Goal: Task Accomplishment & Management: Manage account settings

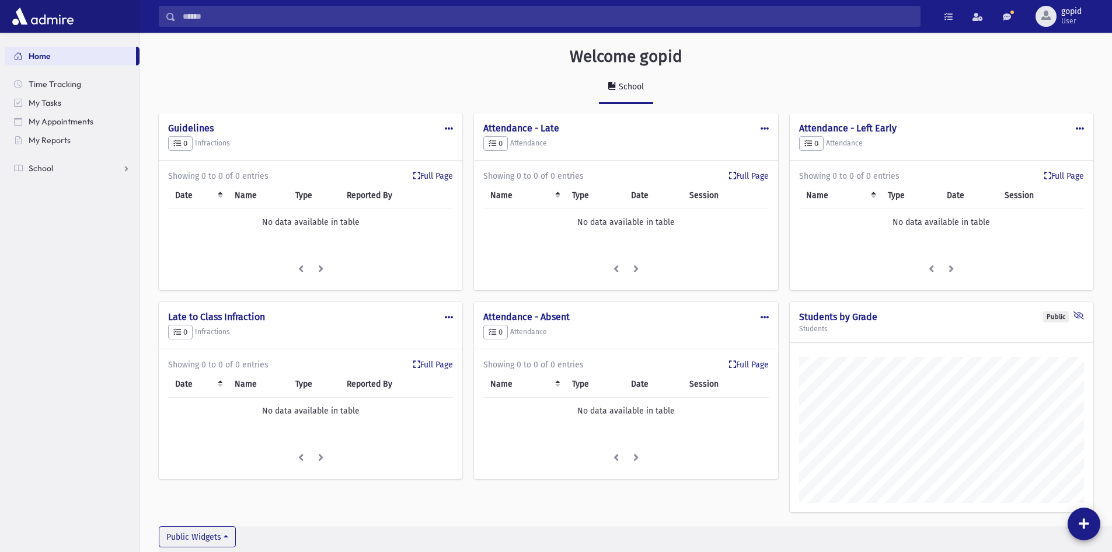
scroll to position [545, 972]
click at [1049, 176] on icon at bounding box center [1048, 176] width 7 height 8
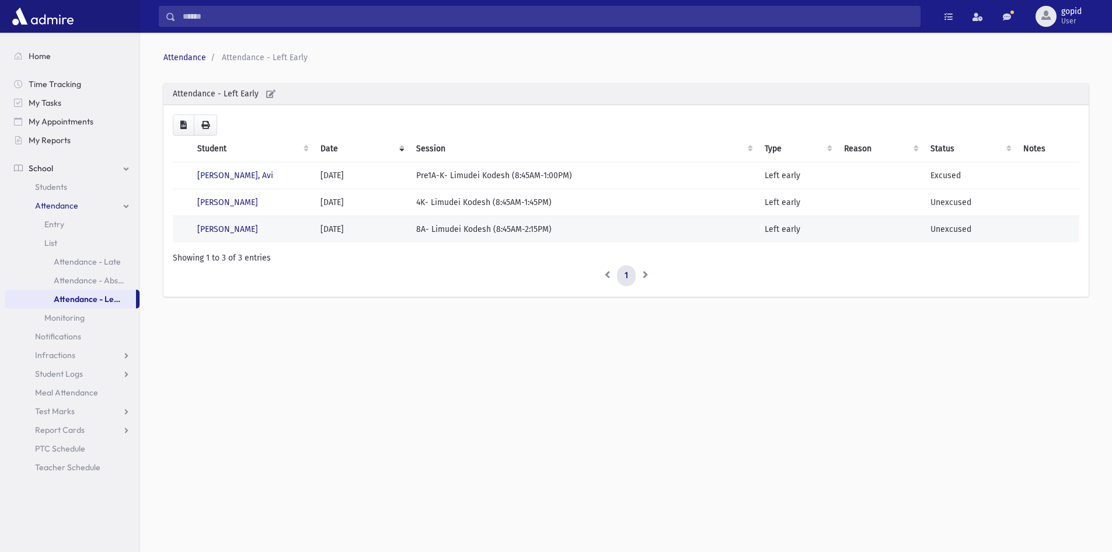
click at [954, 221] on td "Unexcused" at bounding box center [970, 229] width 93 height 27
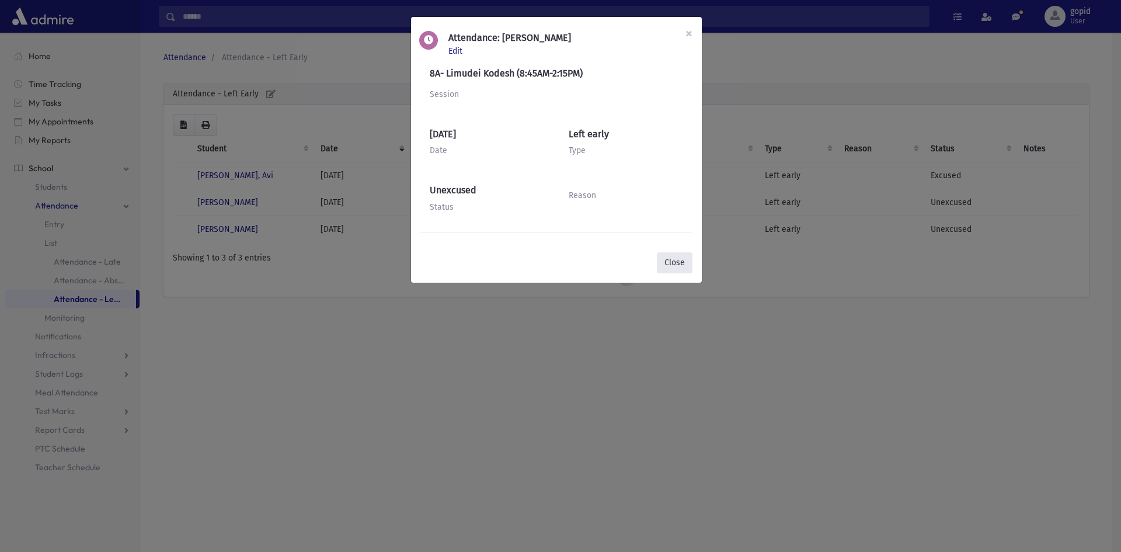
click at [683, 264] on button "Close" at bounding box center [675, 262] width 36 height 21
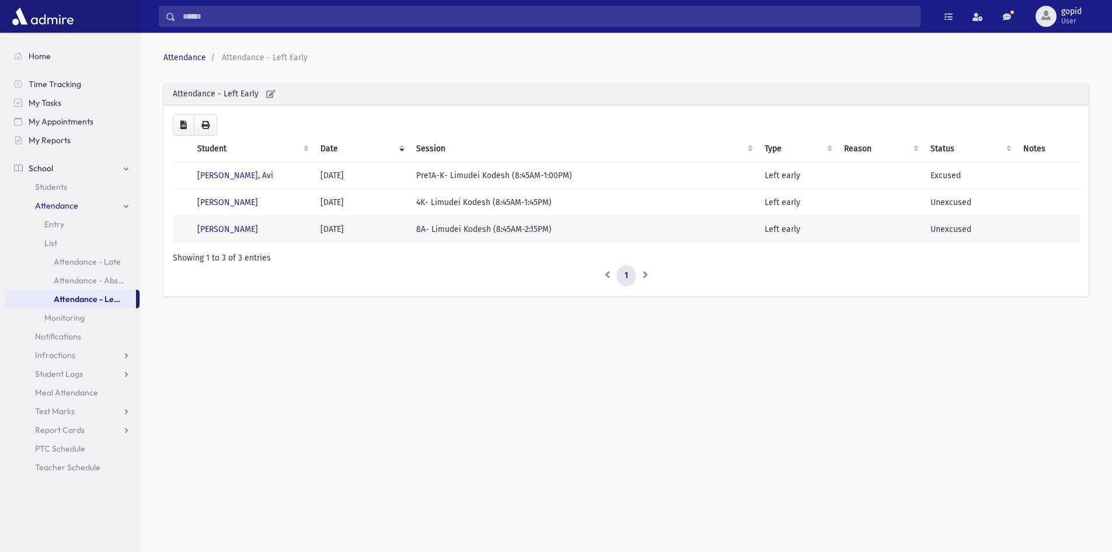
click at [941, 233] on td "Unexcused" at bounding box center [970, 229] width 93 height 27
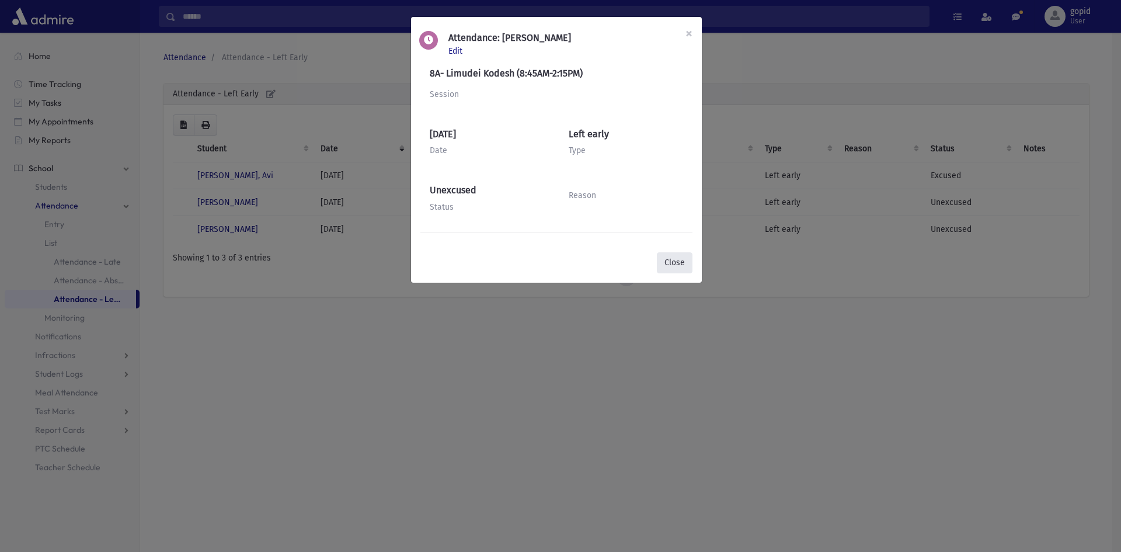
drag, startPoint x: 682, startPoint y: 267, endPoint x: 680, endPoint y: 256, distance: 11.8
click at [682, 267] on button "Close" at bounding box center [675, 262] width 36 height 21
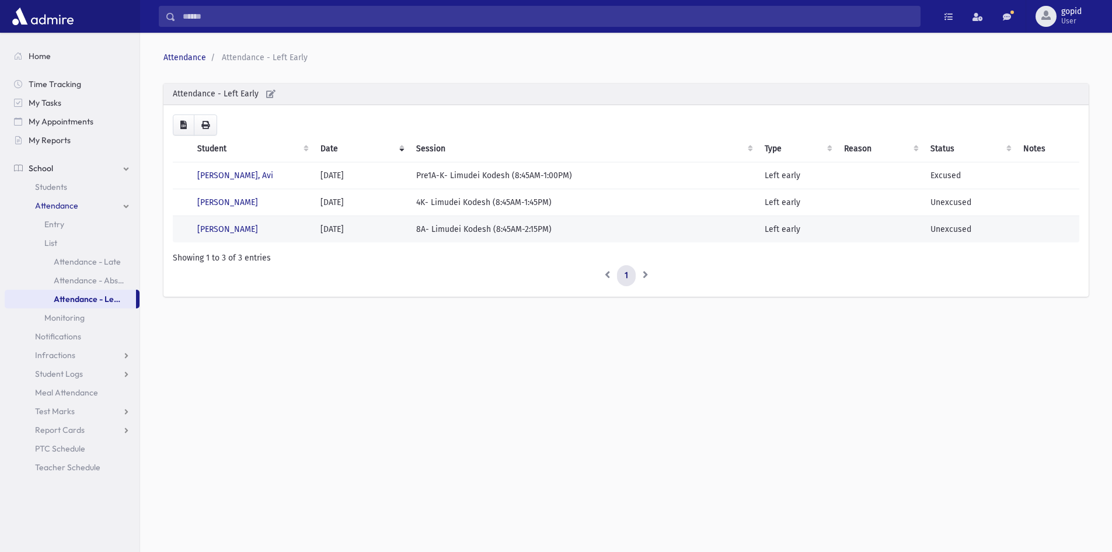
click at [929, 220] on td "Unexcused" at bounding box center [970, 229] width 93 height 27
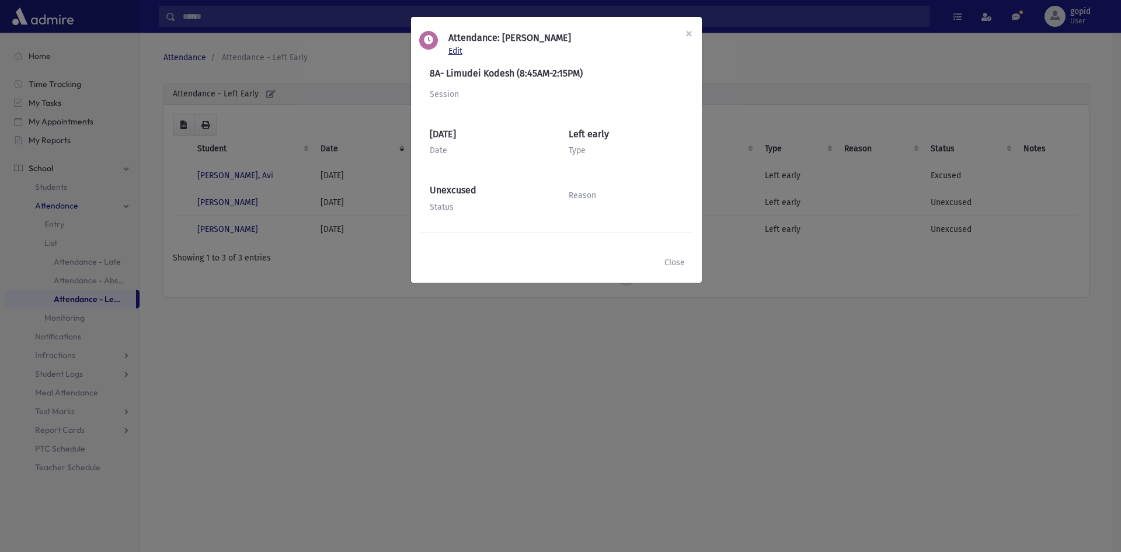
click at [454, 48] on span "Edit" at bounding box center [457, 51] width 19 height 10
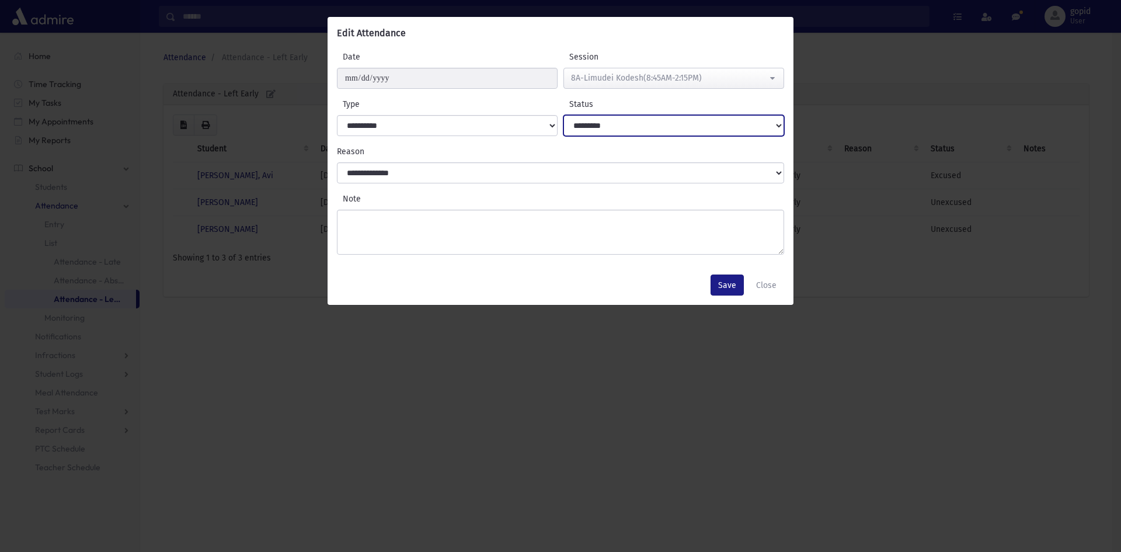
click at [640, 127] on select "**********" at bounding box center [674, 125] width 221 height 21
select select "*******"
click at [564, 115] on select "**********" at bounding box center [674, 125] width 221 height 21
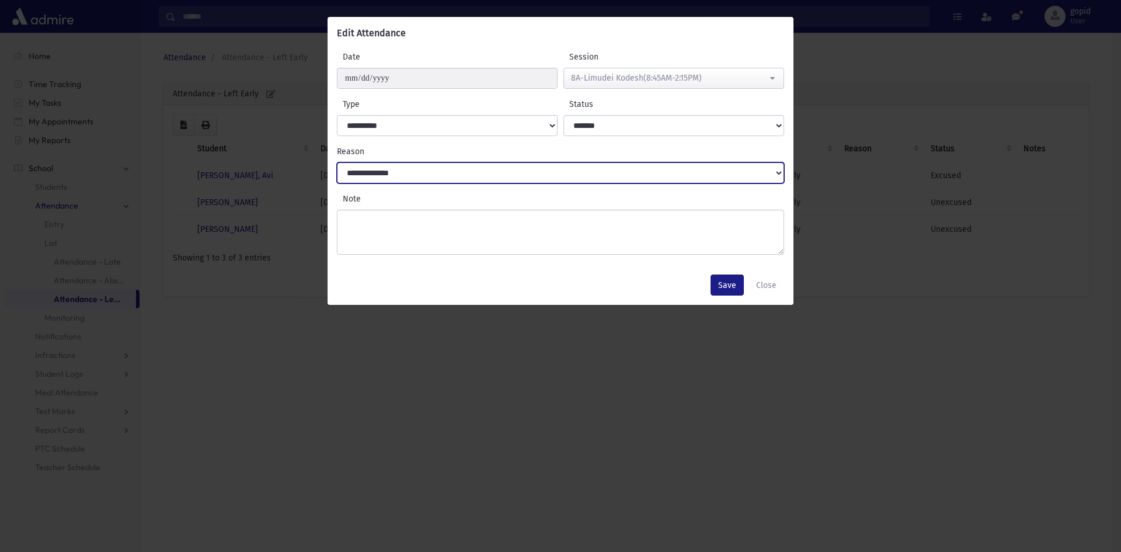
click at [589, 175] on select "**********" at bounding box center [560, 172] width 447 height 21
select select "**********"
click at [337, 162] on select "**********" at bounding box center [560, 172] width 447 height 21
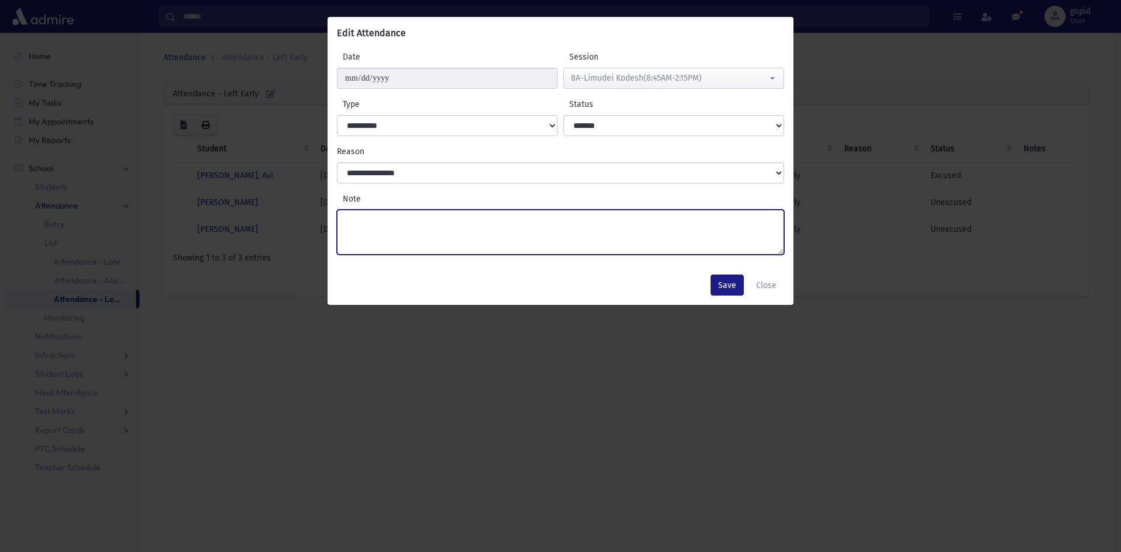
click at [486, 229] on textarea "Note" at bounding box center [560, 232] width 447 height 45
type textarea "**********"
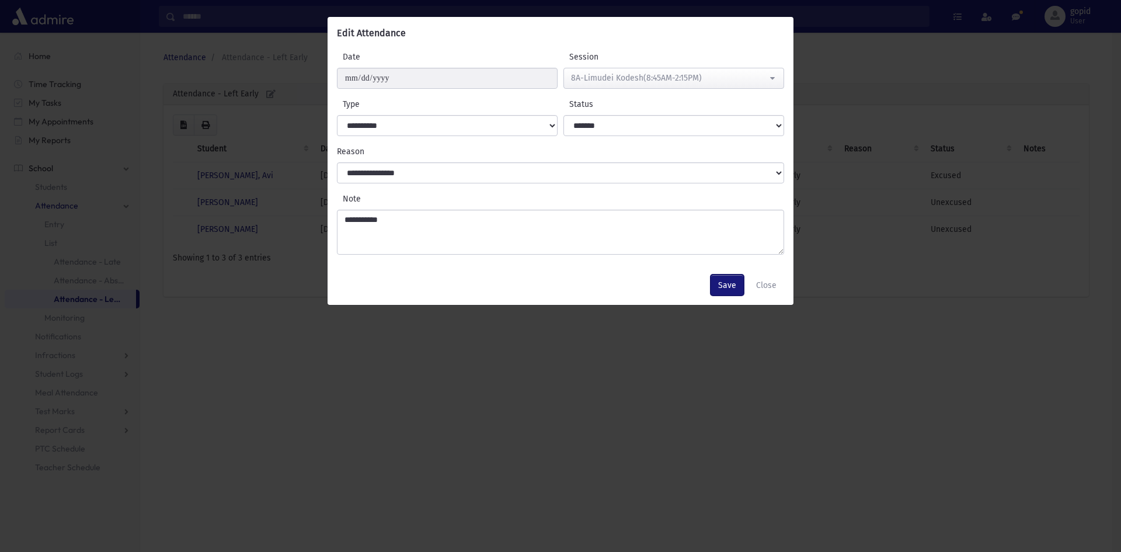
click at [719, 289] on button "Save" at bounding box center [727, 284] width 33 height 21
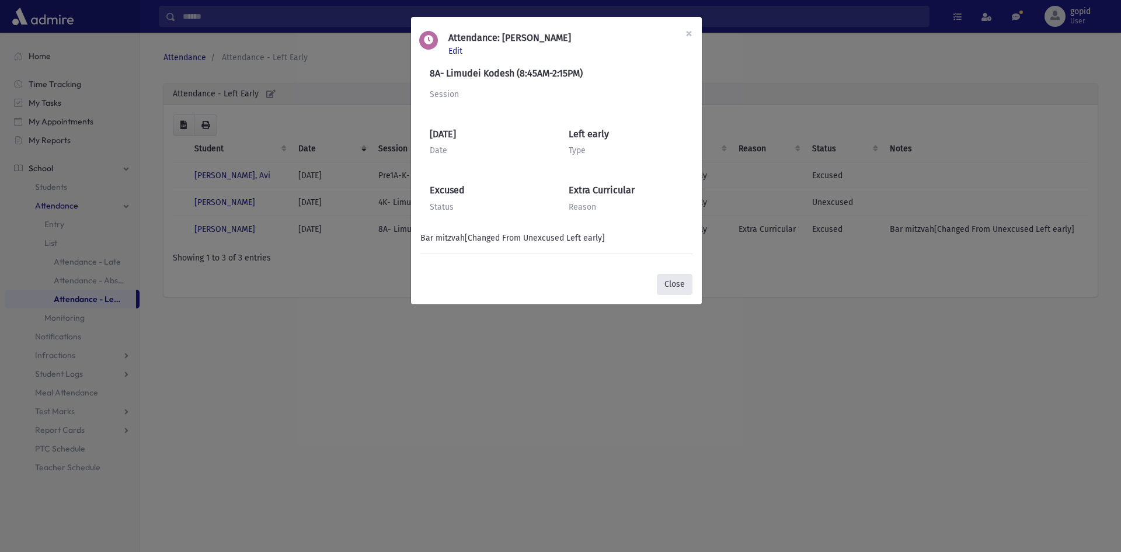
click at [670, 282] on button "Close" at bounding box center [675, 284] width 36 height 21
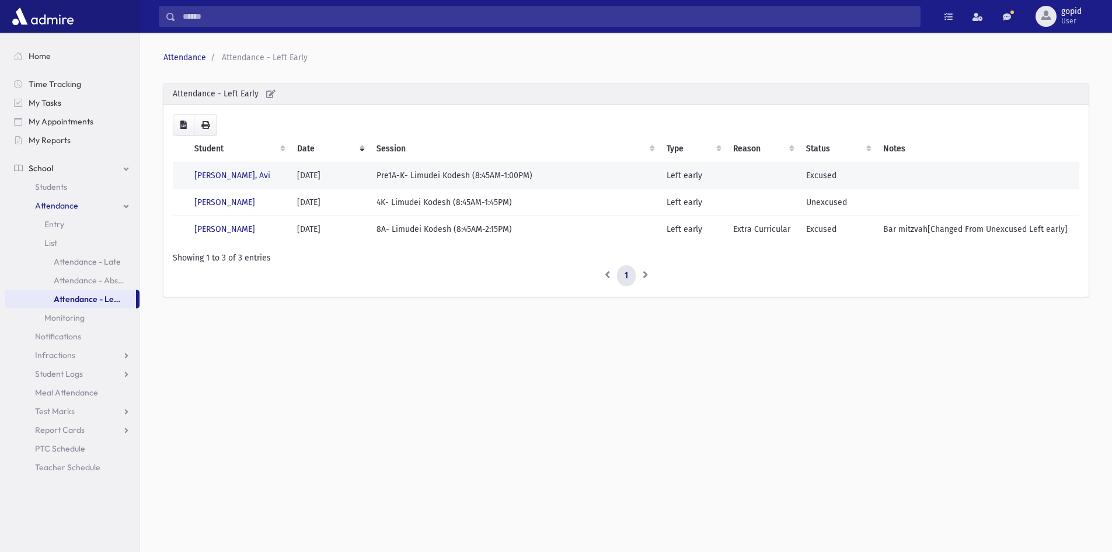
click at [809, 172] on td "Excused" at bounding box center [837, 175] width 77 height 27
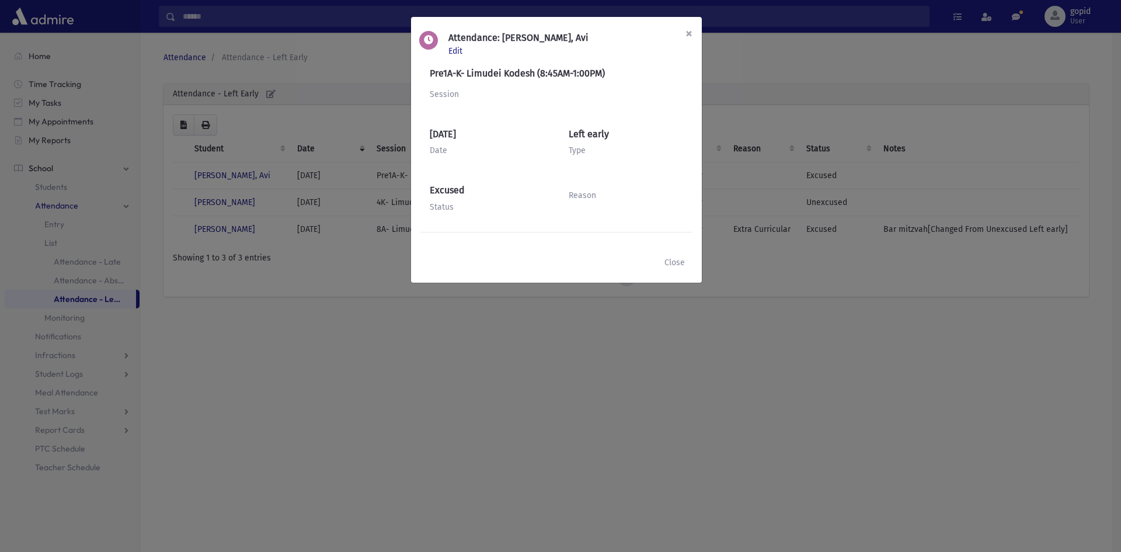
click at [684, 37] on button "×" at bounding box center [689, 33] width 26 height 33
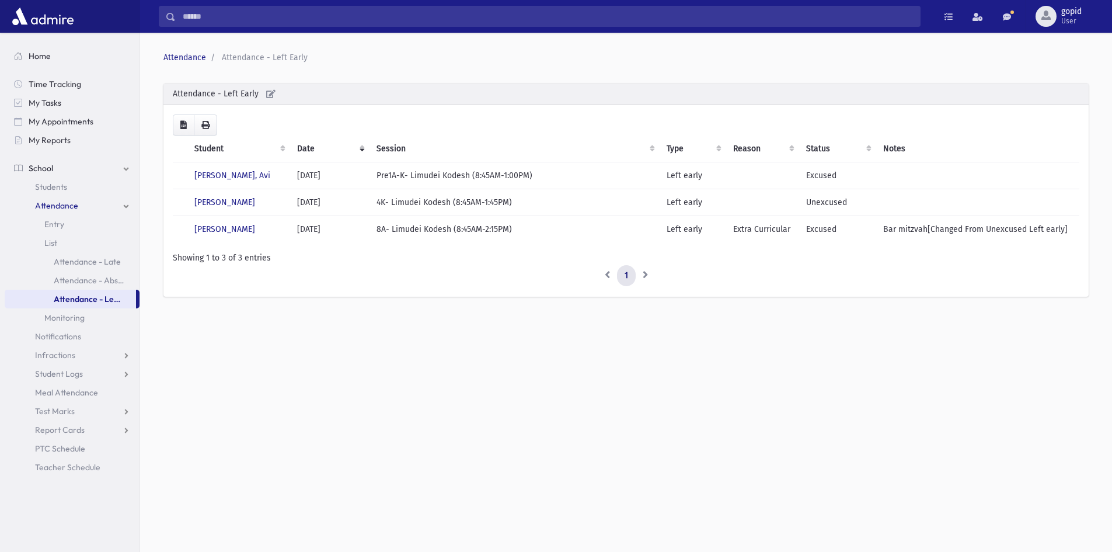
click at [26, 58] on link "Home" at bounding box center [72, 56] width 135 height 19
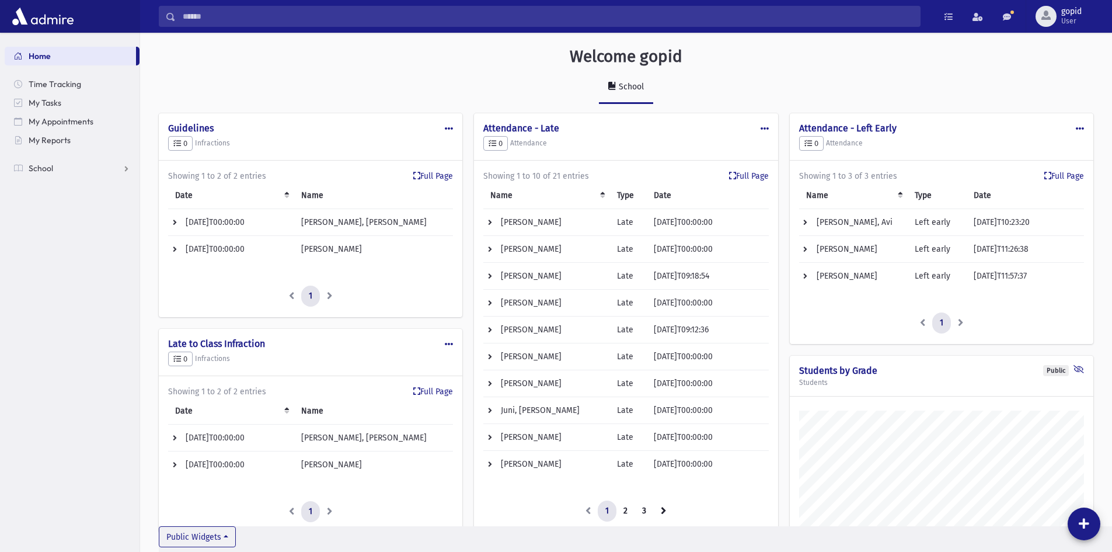
scroll to position [857, 972]
click at [666, 510] on icon at bounding box center [663, 510] width 5 height 8
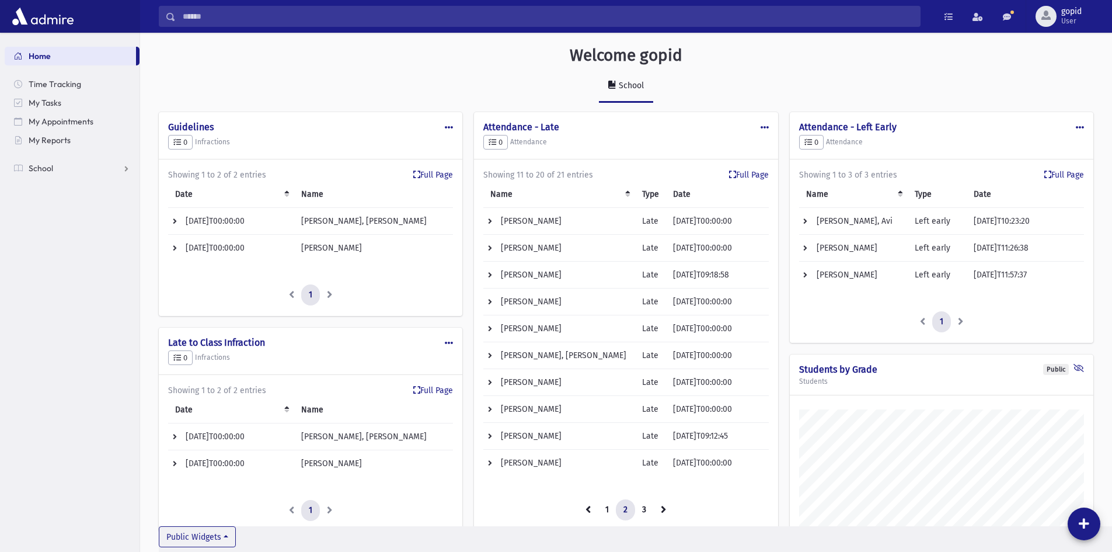
click at [356, 218] on td "Kalles, Akiva Yosef" at bounding box center [373, 221] width 159 height 27
click at [211, 220] on td "2025-09-03T00:00:00" at bounding box center [231, 221] width 126 height 27
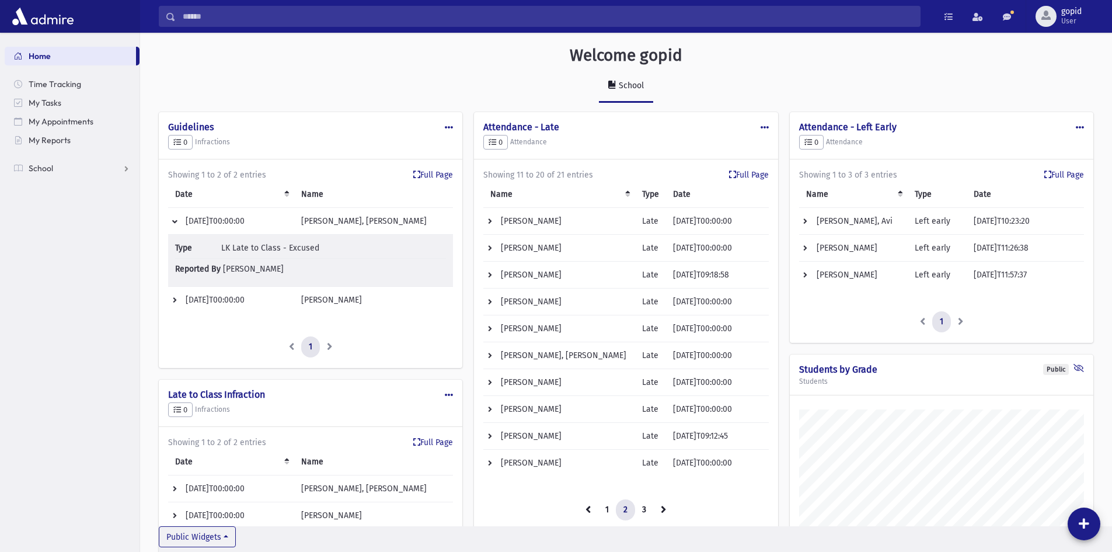
click at [237, 300] on td "2025-09-03T00:00:00" at bounding box center [231, 300] width 126 height 27
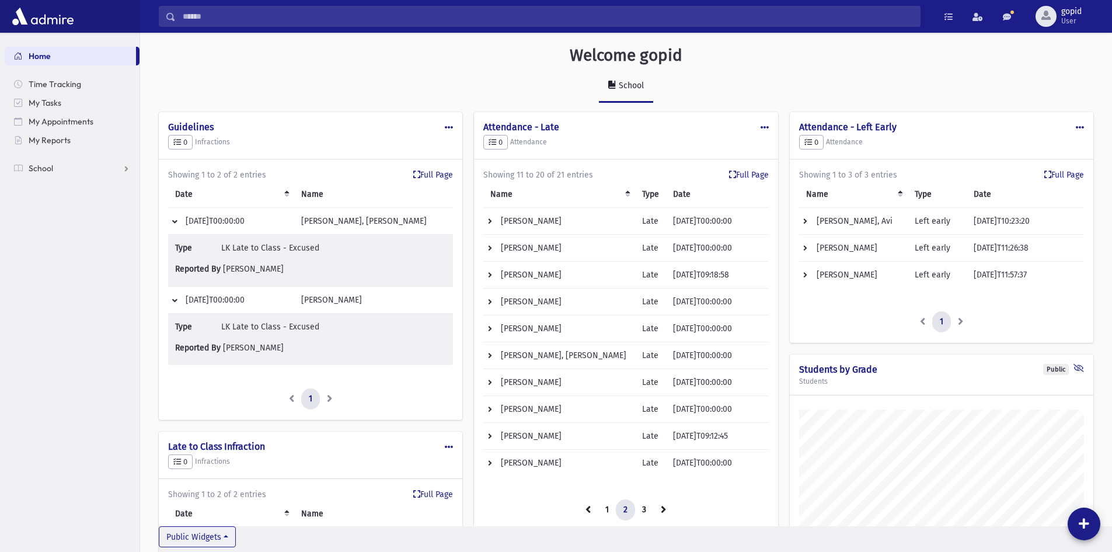
click at [237, 300] on td "2025-09-03T00:00:00" at bounding box center [231, 300] width 126 height 27
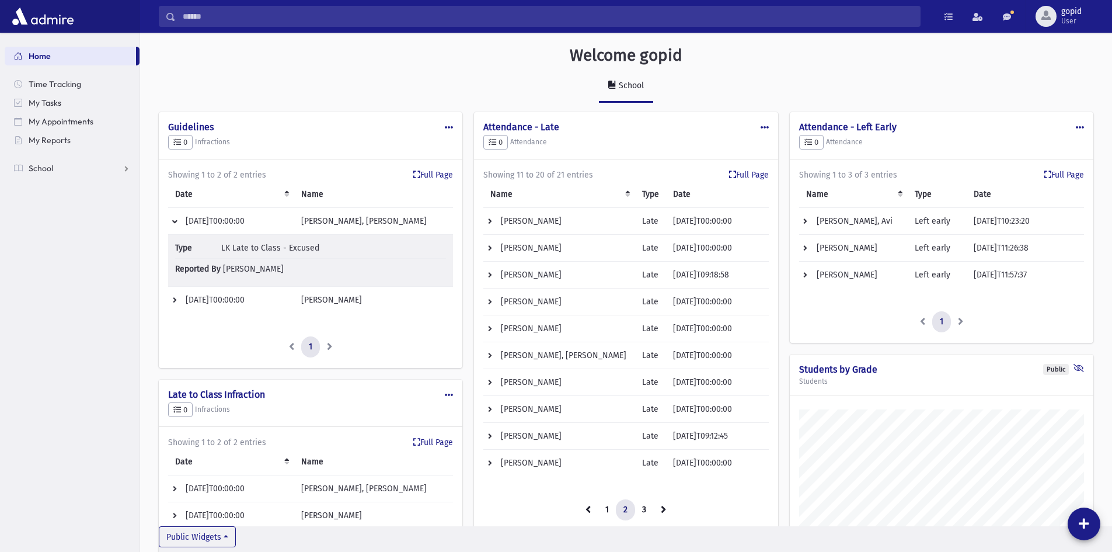
click at [247, 217] on td "2025-09-03T00:00:00" at bounding box center [231, 221] width 126 height 27
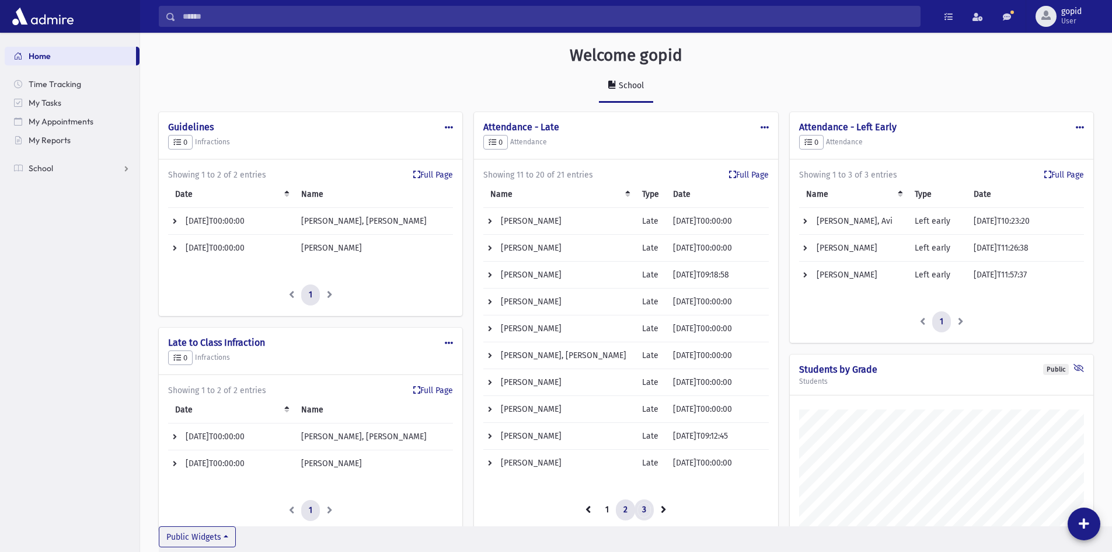
click at [644, 509] on link "3" at bounding box center [644, 509] width 19 height 21
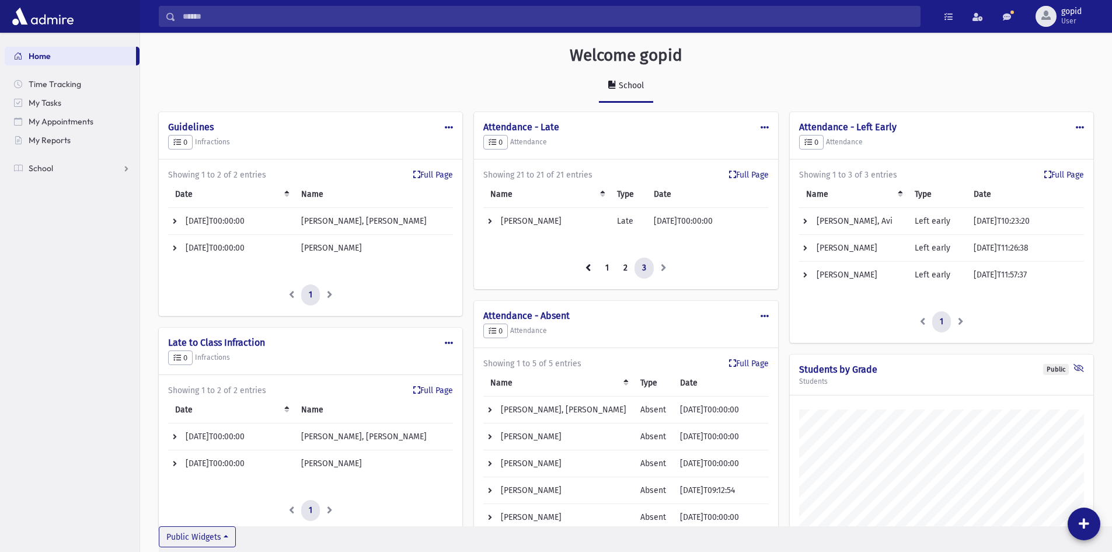
scroll to position [583324, 582967]
click at [544, 216] on td "Zlotnick, Yaakov" at bounding box center [547, 221] width 127 height 27
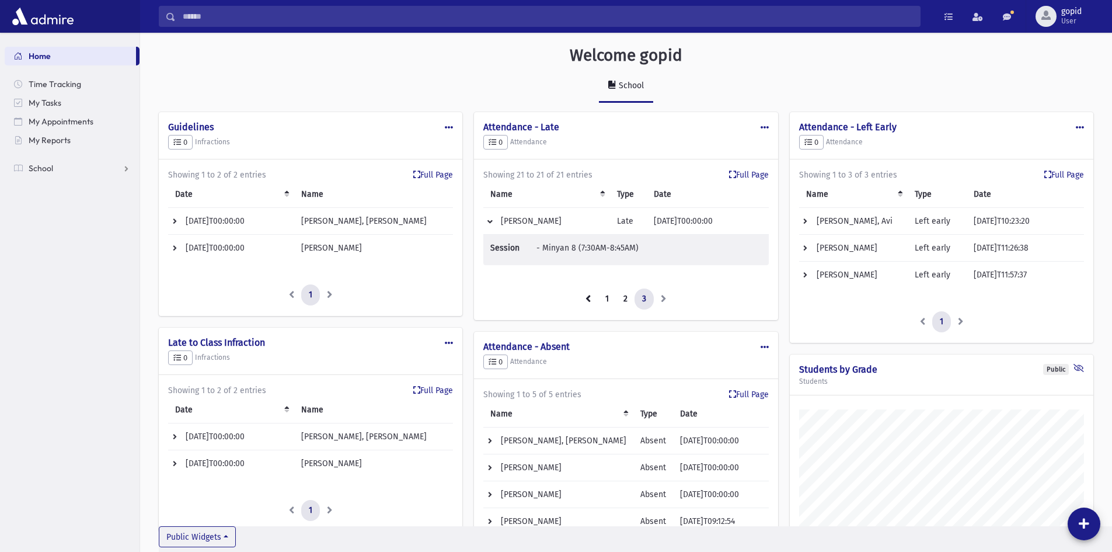
click at [544, 216] on td "Zlotnick, Yaakov" at bounding box center [547, 221] width 127 height 27
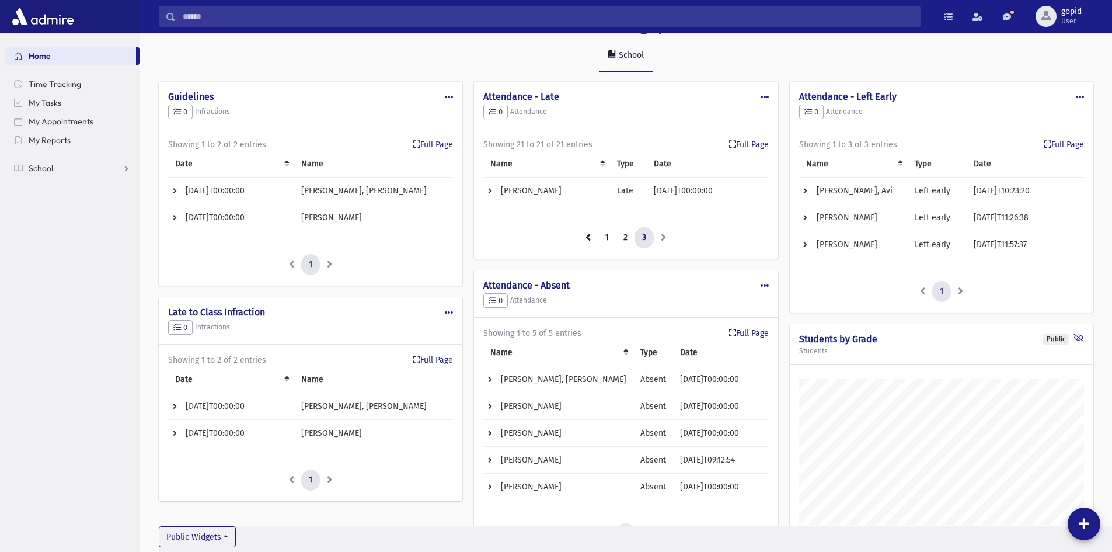
scroll to position [96, 0]
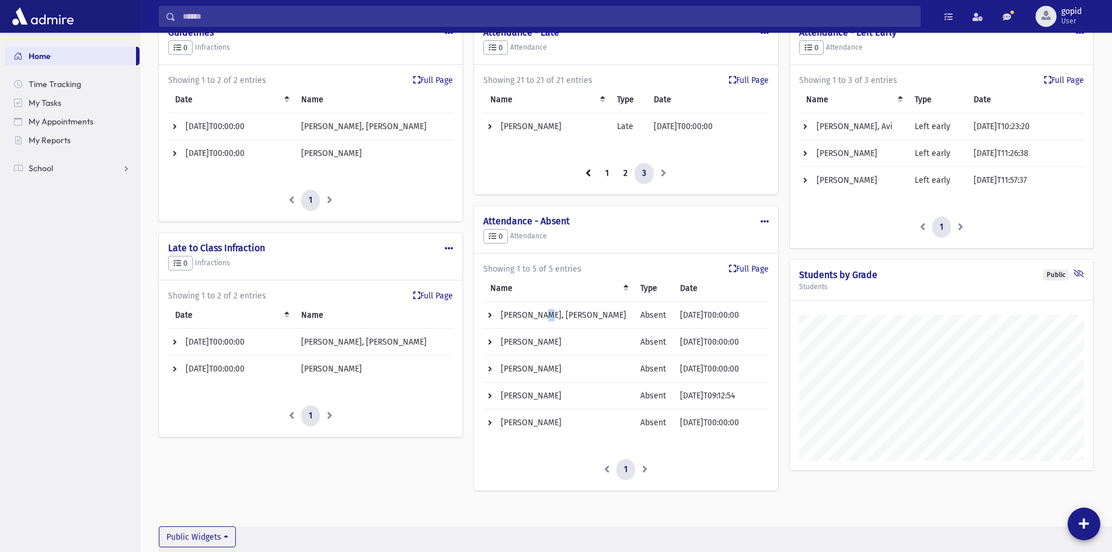
click at [538, 316] on td "Kalles, Akiva Yosef" at bounding box center [559, 315] width 150 height 27
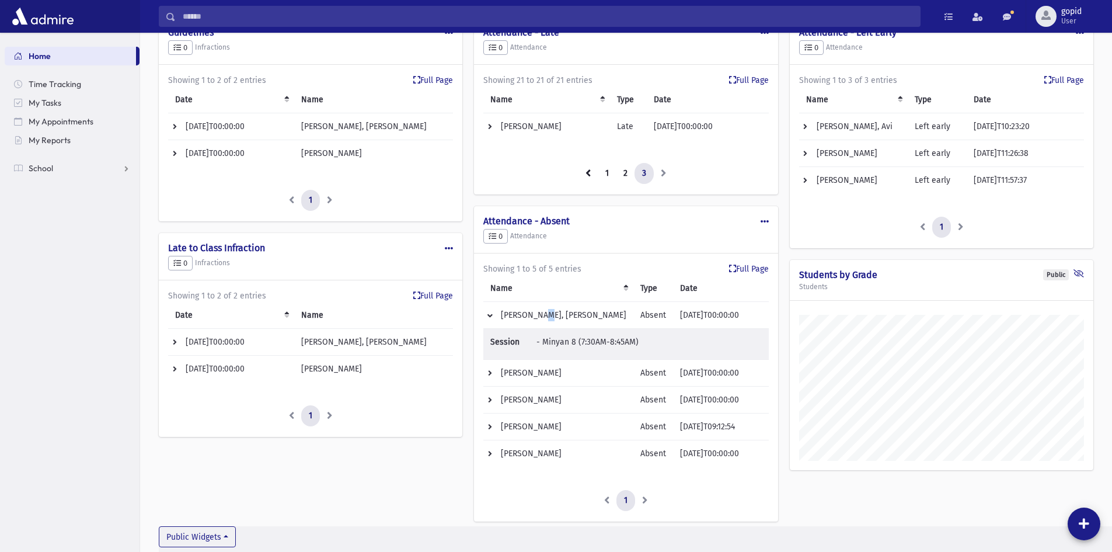
click at [538, 316] on td "Kalles, Akiva Yosef" at bounding box center [559, 315] width 150 height 27
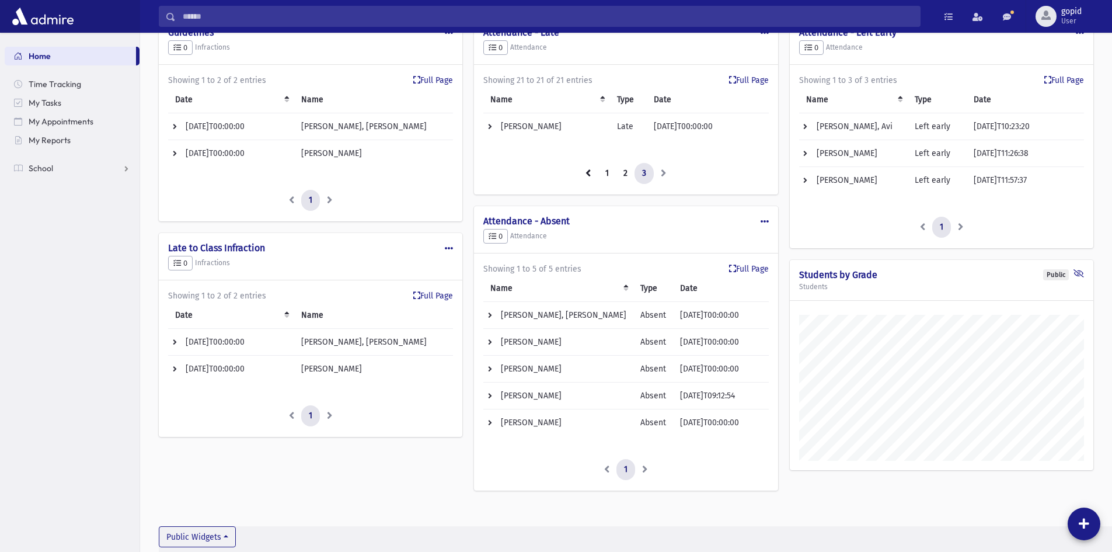
click at [524, 368] on td "Kutner, Nosson" at bounding box center [559, 369] width 150 height 27
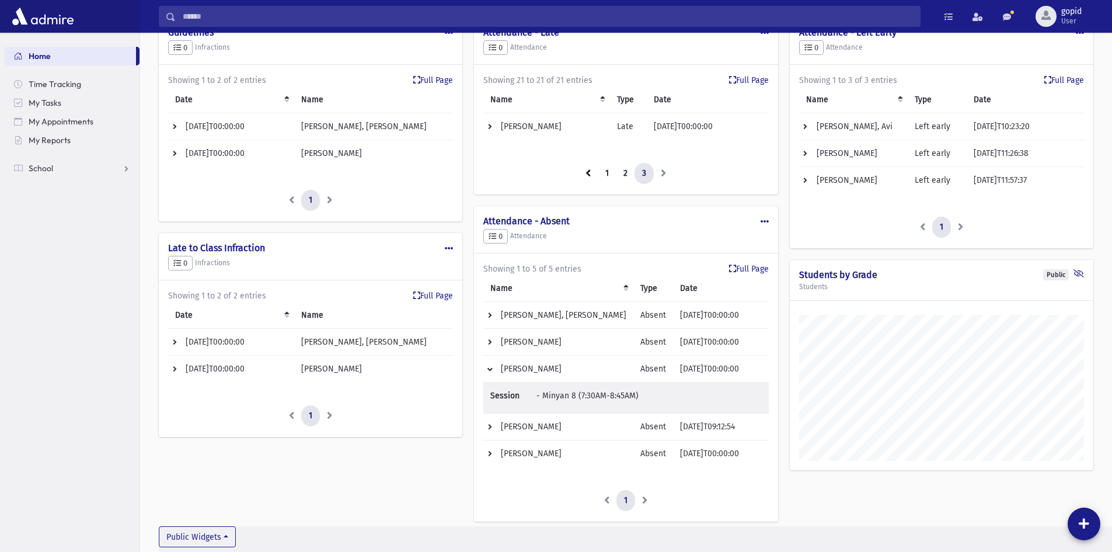
scroll to position [583293, 582967]
click at [524, 368] on td "Kutner, Nosson" at bounding box center [559, 369] width 150 height 27
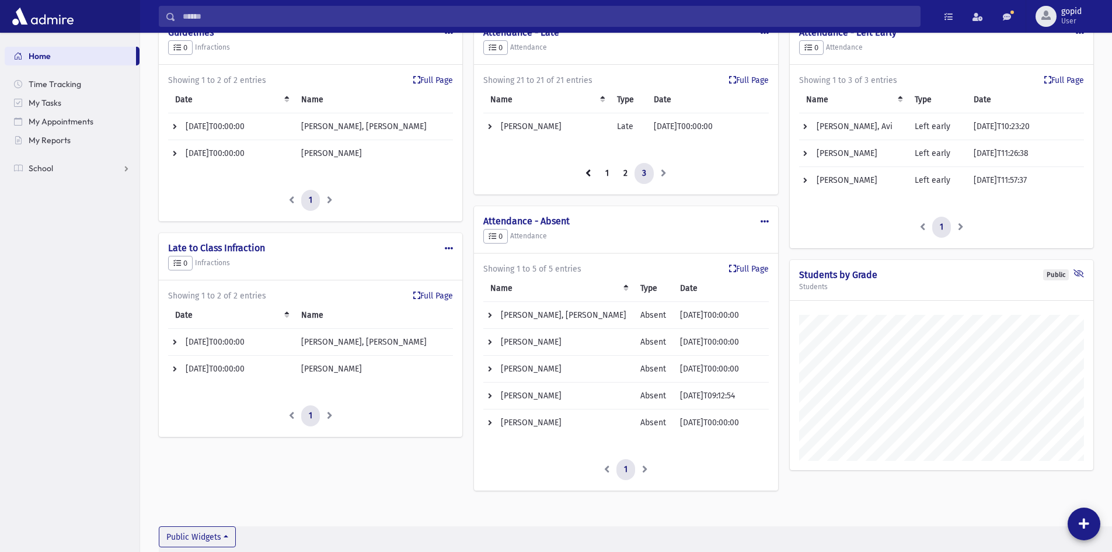
click at [524, 392] on td "Peliowski, Tzvi Yeshaya" at bounding box center [559, 395] width 150 height 27
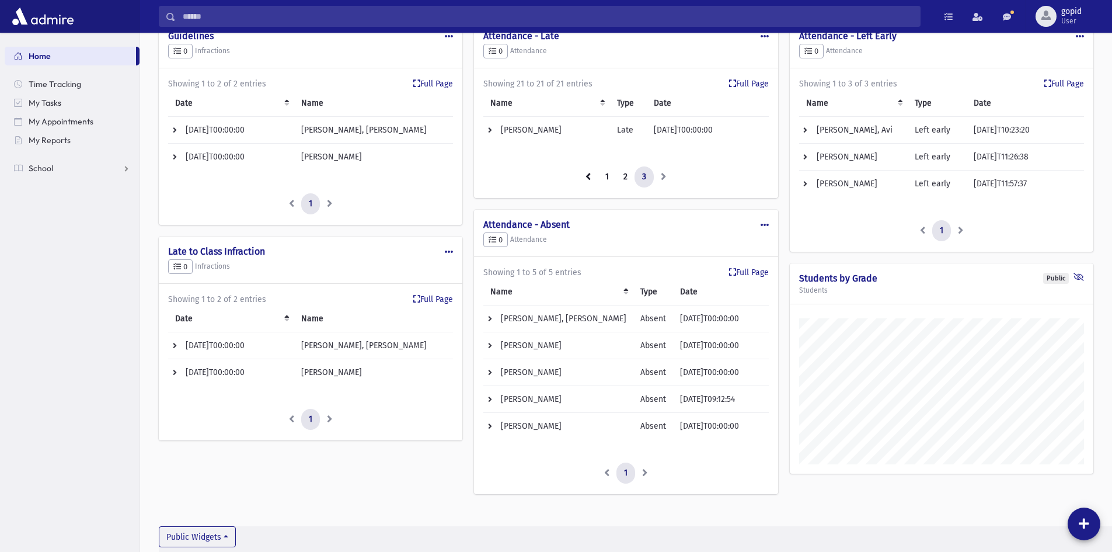
scroll to position [96, 0]
